Goal: Information Seeking & Learning: Understand process/instructions

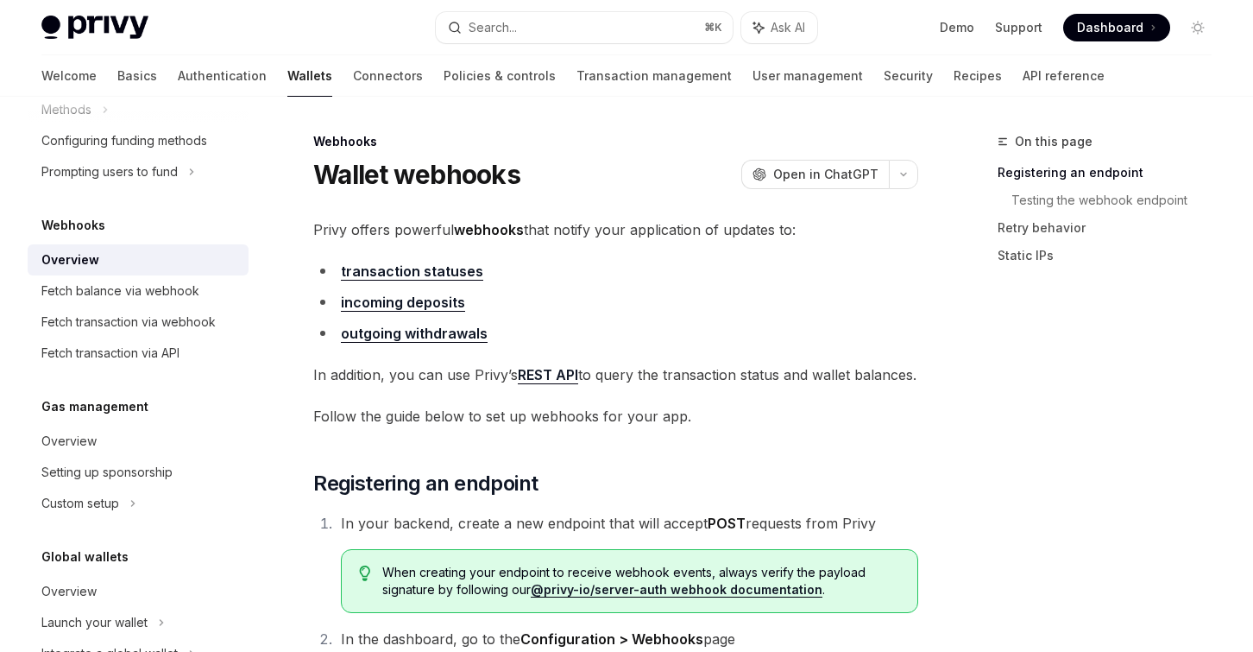
scroll to position [831, 0]
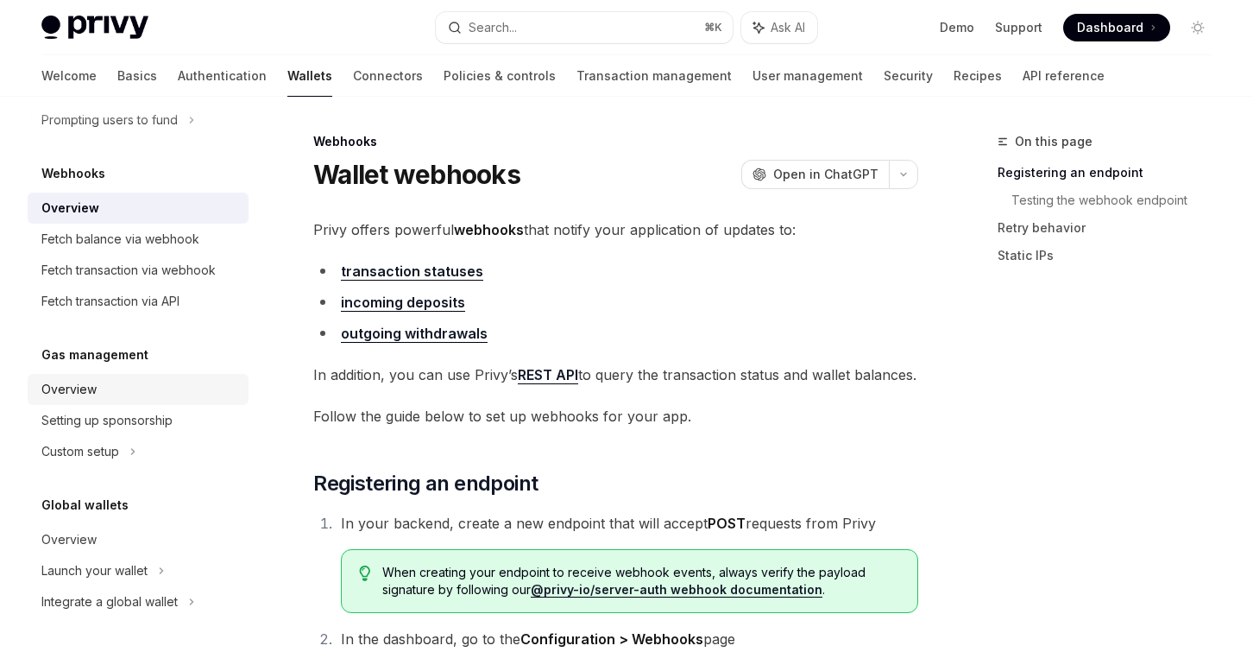
click at [70, 387] on div "Overview" at bounding box center [68, 389] width 55 height 21
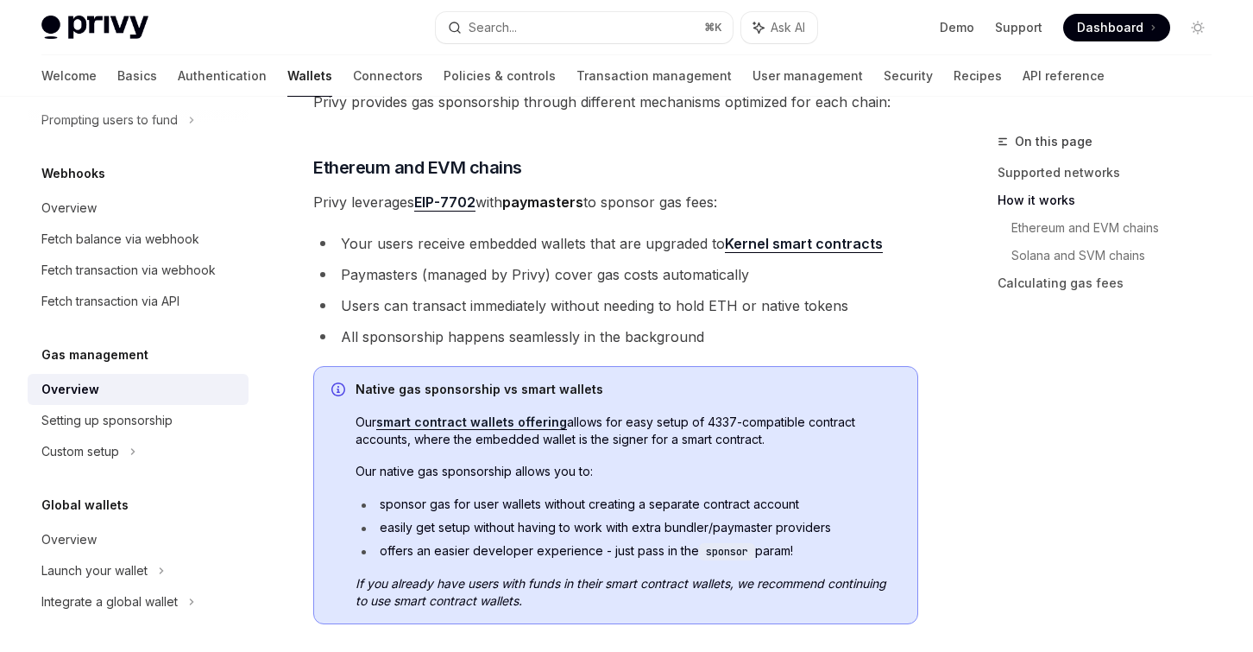
scroll to position [591, 0]
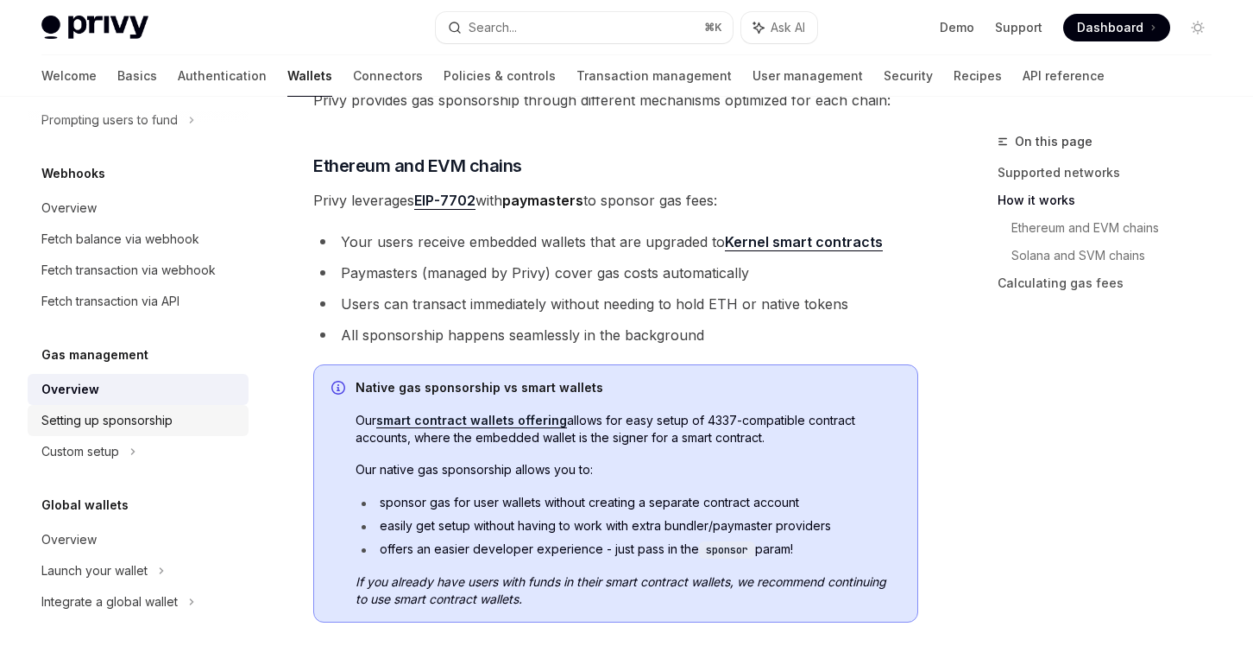
click at [122, 429] on div "Setting up sponsorship" at bounding box center [106, 420] width 131 height 21
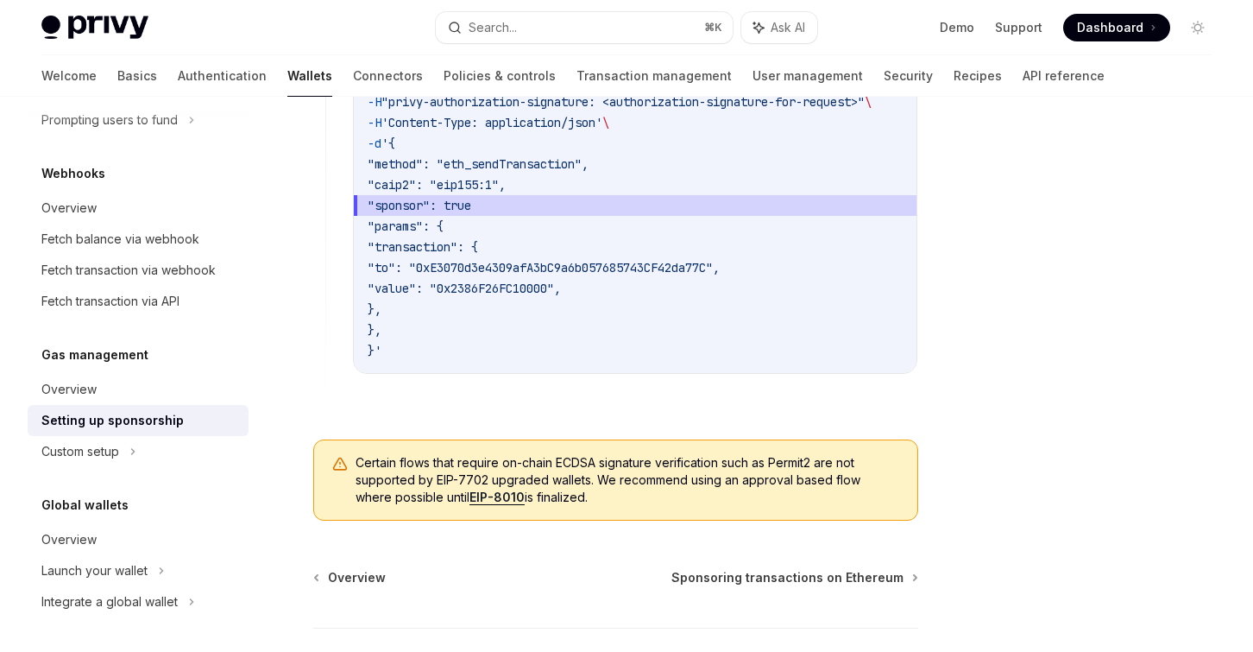
scroll to position [1454, 0]
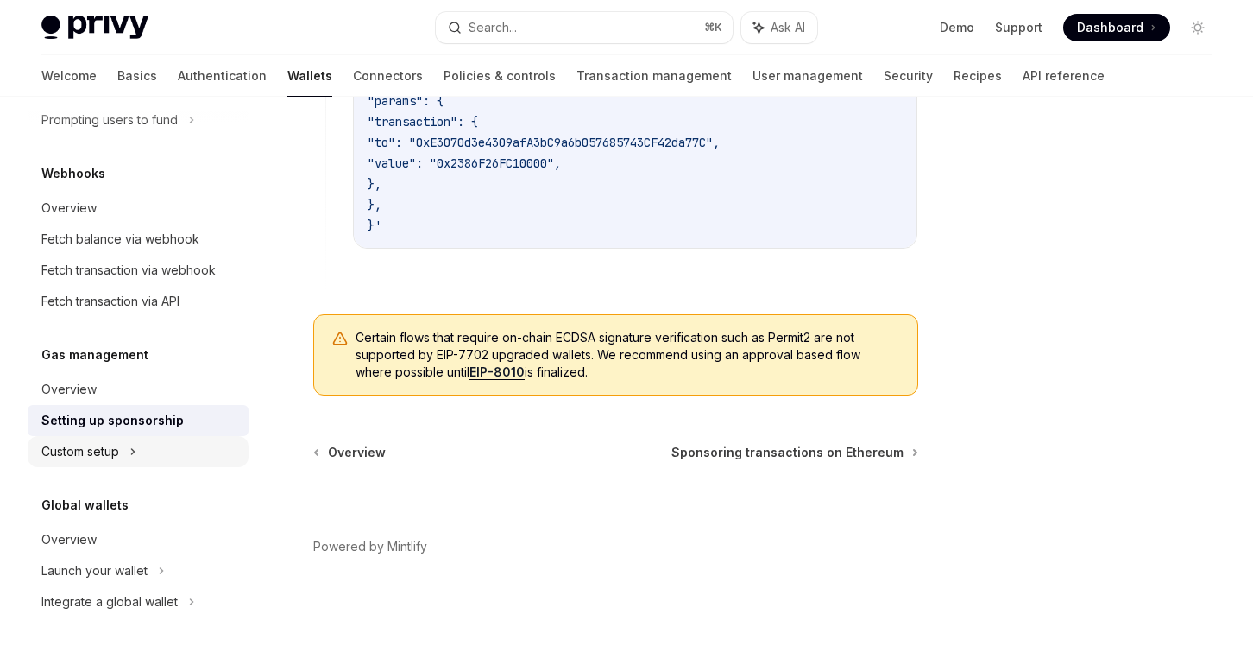
click at [140, 455] on div "Custom setup" at bounding box center [138, 451] width 221 height 31
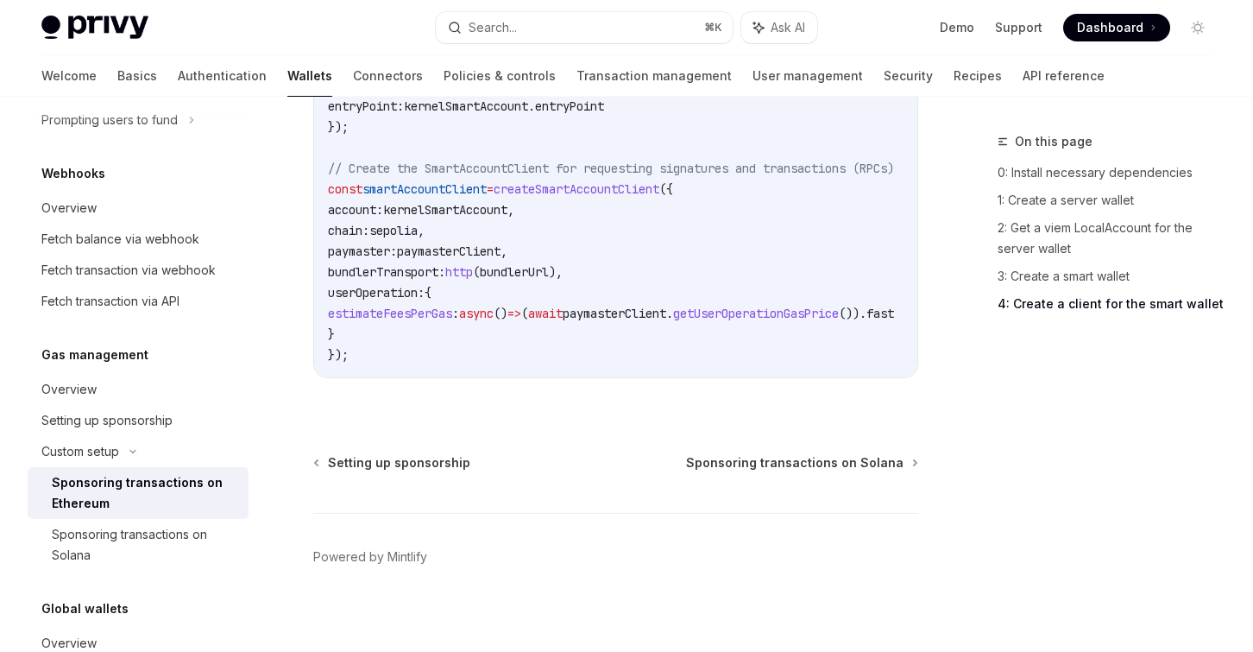
scroll to position [1454, 0]
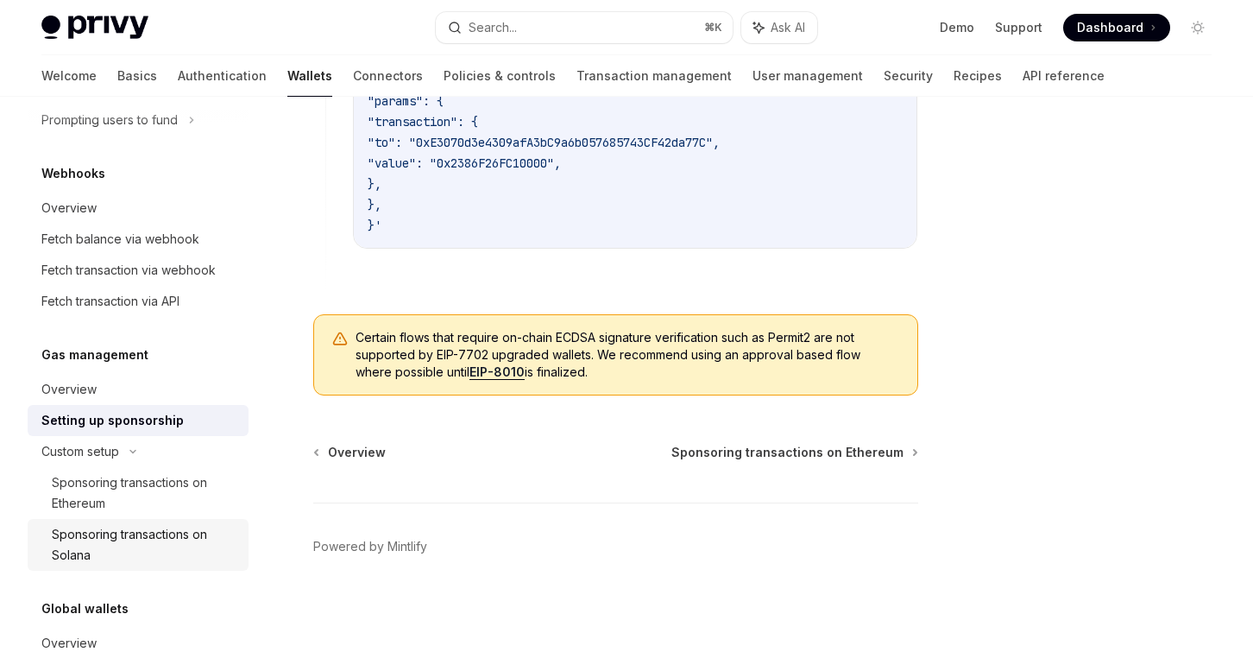
click at [138, 524] on div "Sponsoring transactions on Solana" at bounding box center [145, 544] width 186 height 41
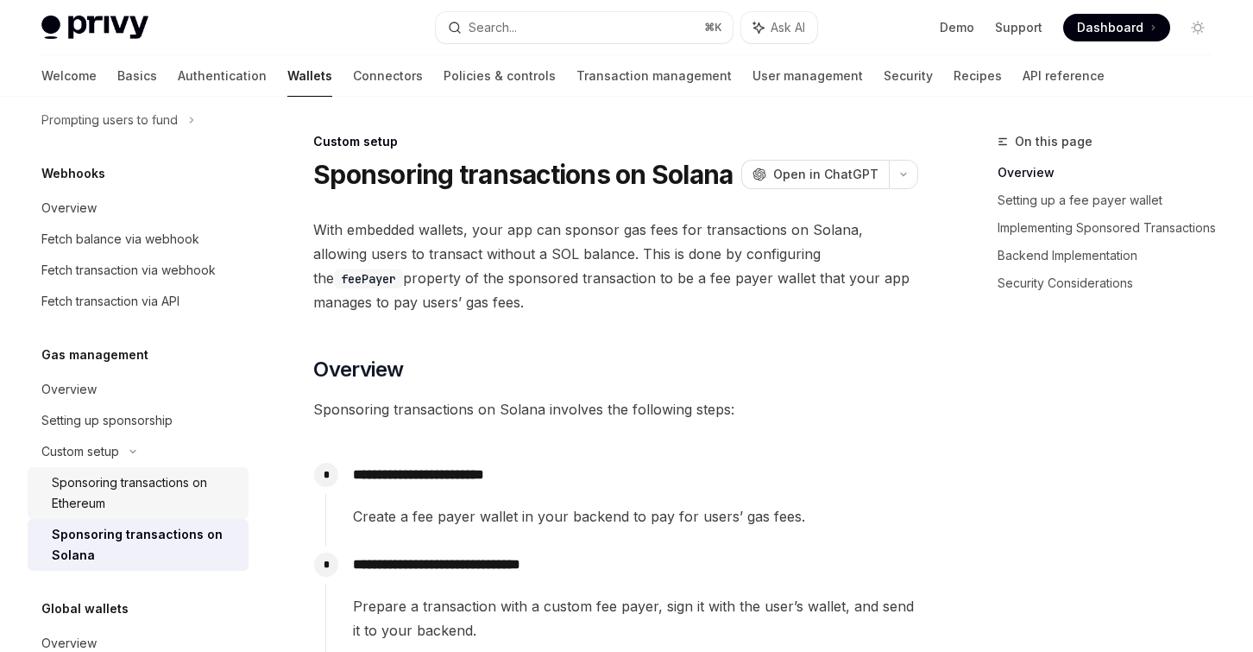
click at [140, 495] on div "Sponsoring transactions on Ethereum" at bounding box center [145, 492] width 186 height 41
type textarea "*"
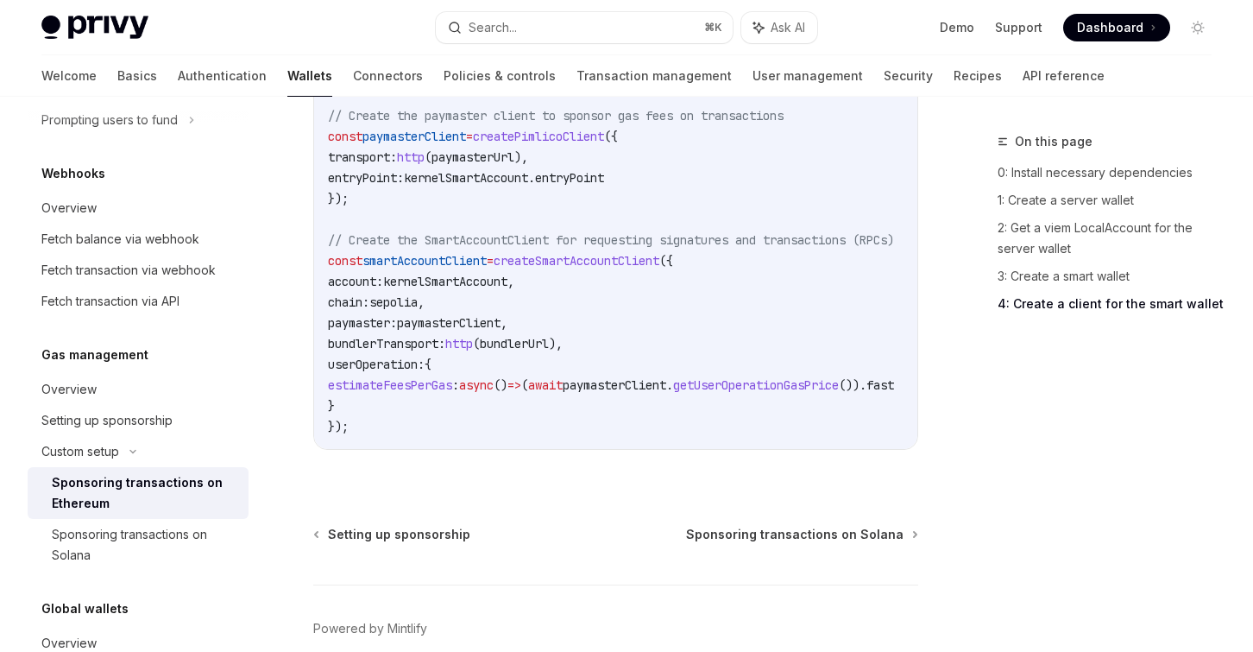
scroll to position [2374, 0]
